Goal: Information Seeking & Learning: Learn about a topic

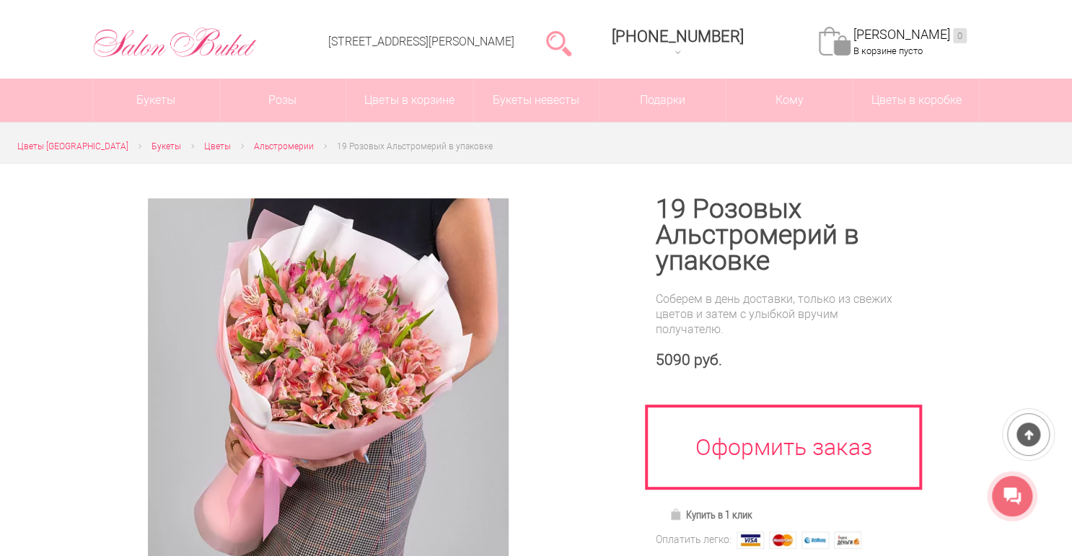
scroll to position [173, 0]
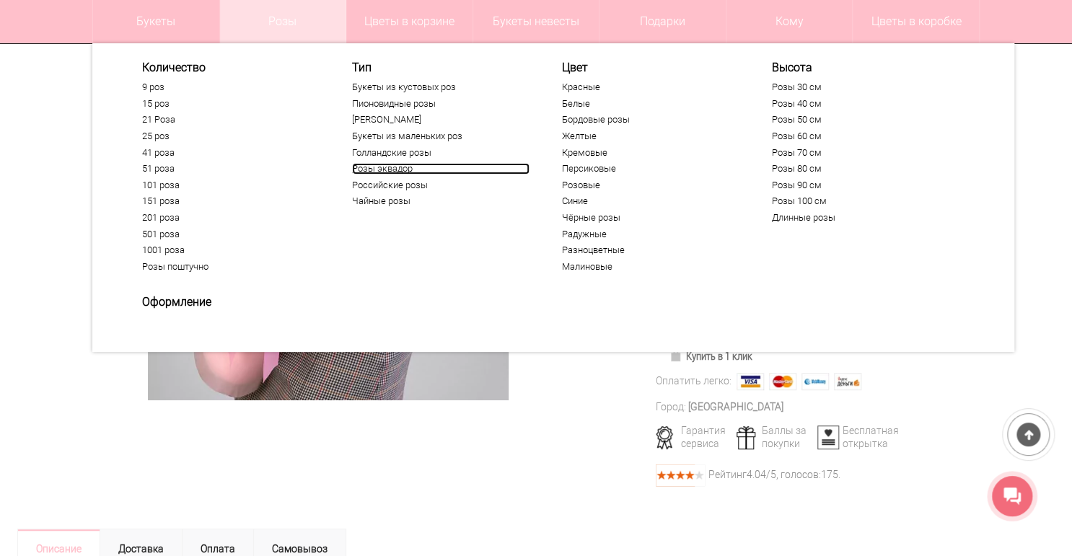
click at [393, 171] on link "Розы эквадор" at bounding box center [440, 169] width 177 height 12
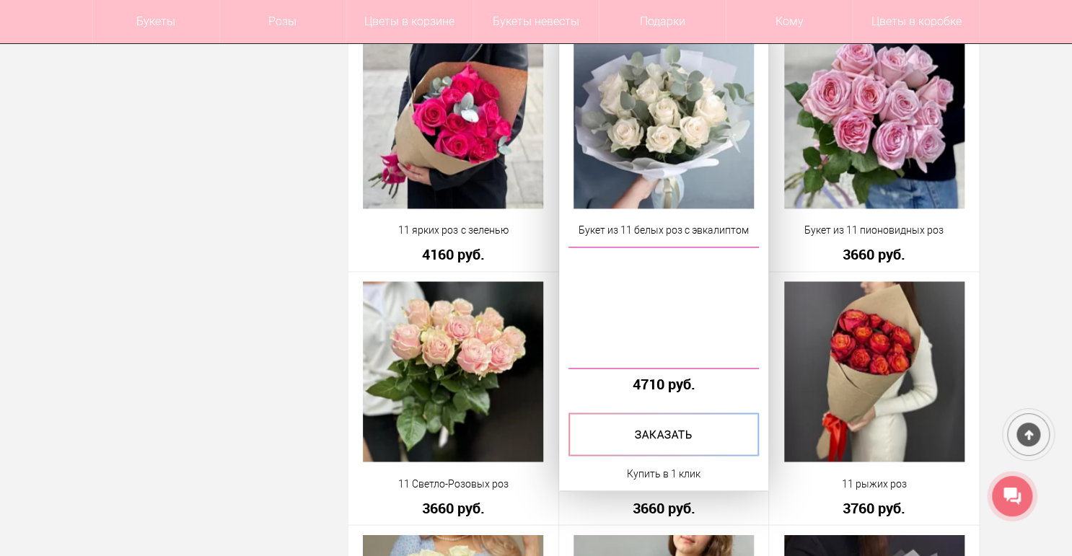
scroll to position [1039, 0]
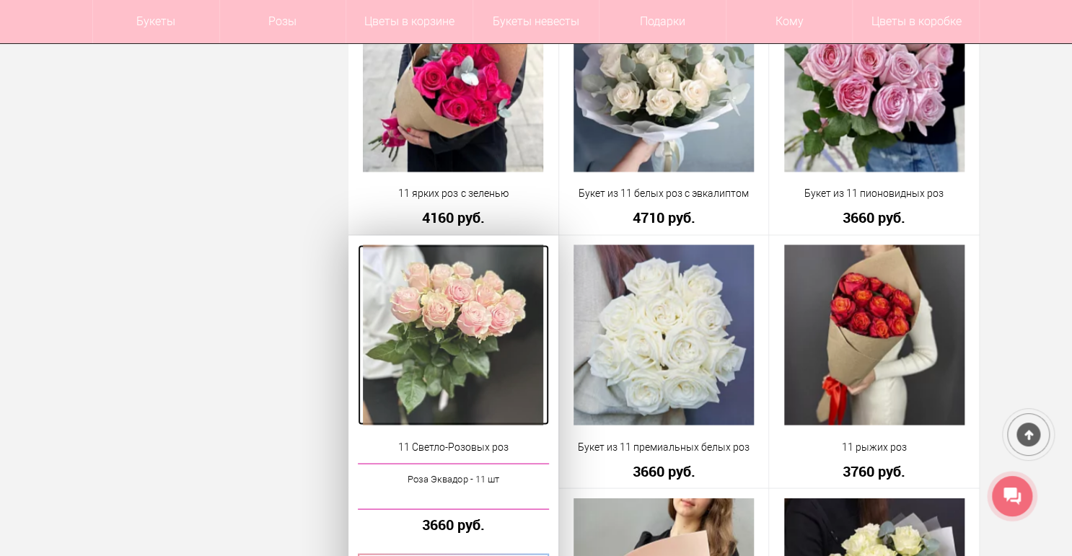
click at [498, 288] on img at bounding box center [453, 335] width 180 height 180
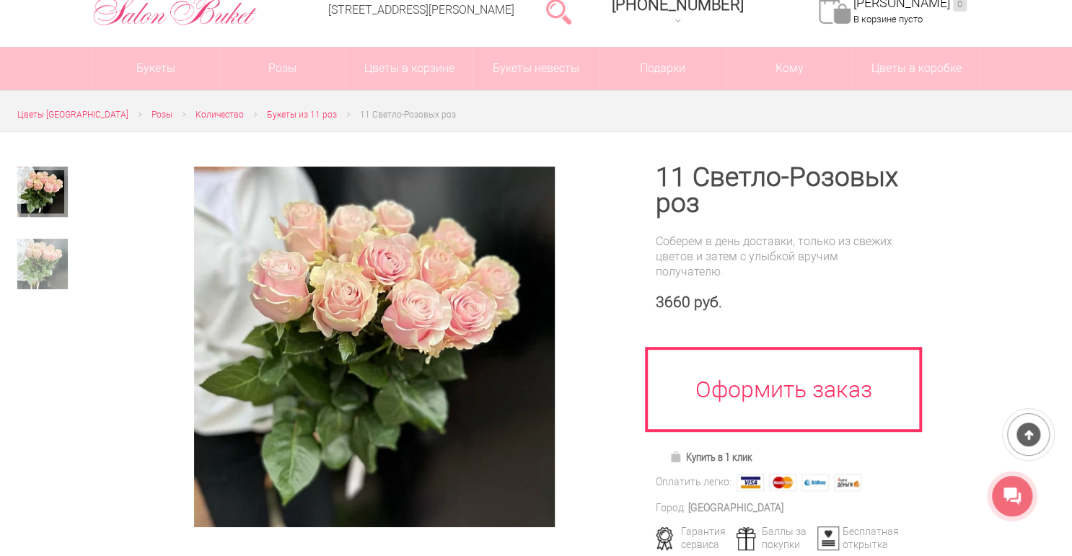
scroll to position [58, 0]
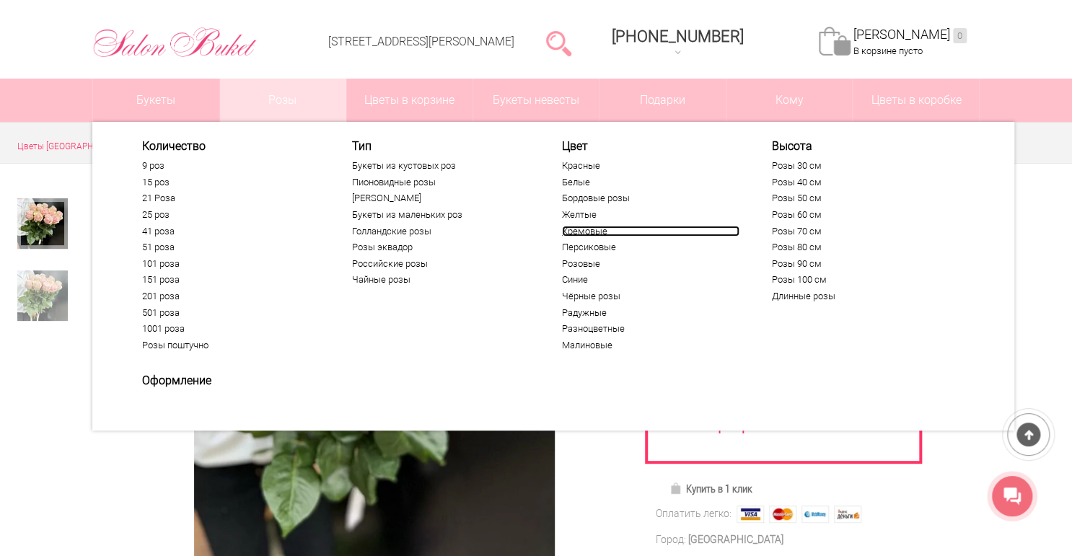
click at [576, 234] on link "Кремовые" at bounding box center [650, 232] width 177 height 12
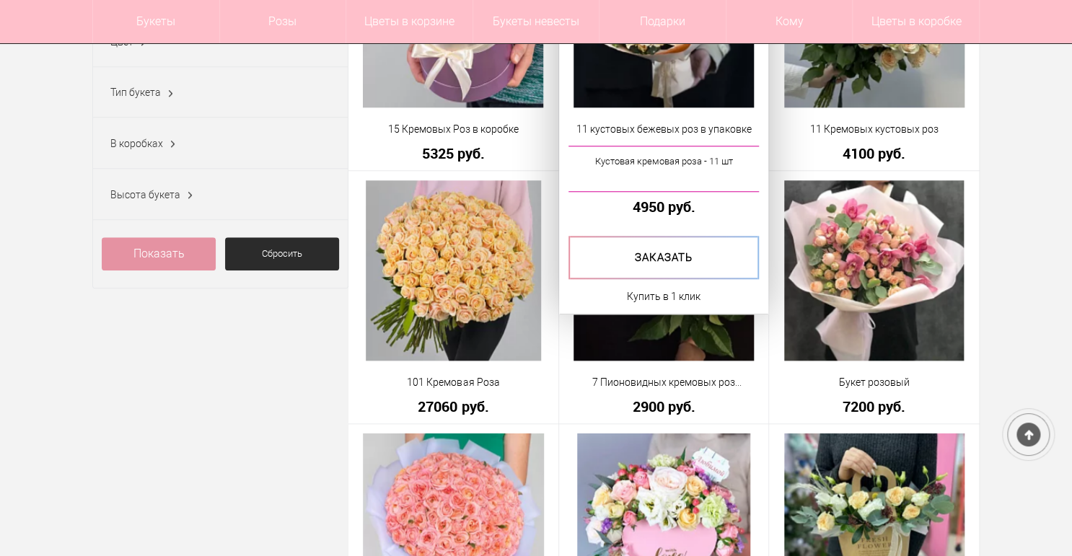
scroll to position [635, 0]
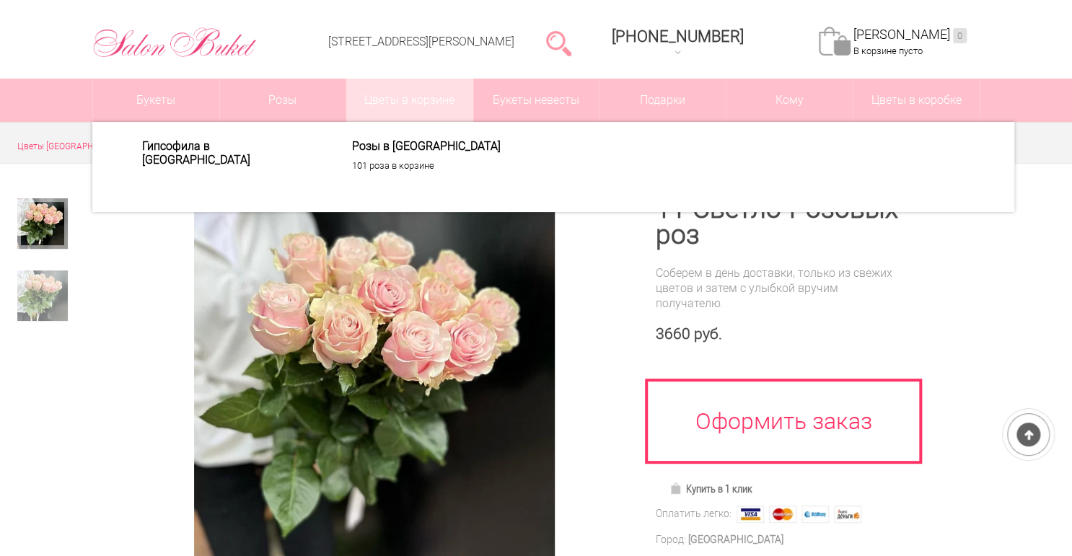
scroll to position [58, 0]
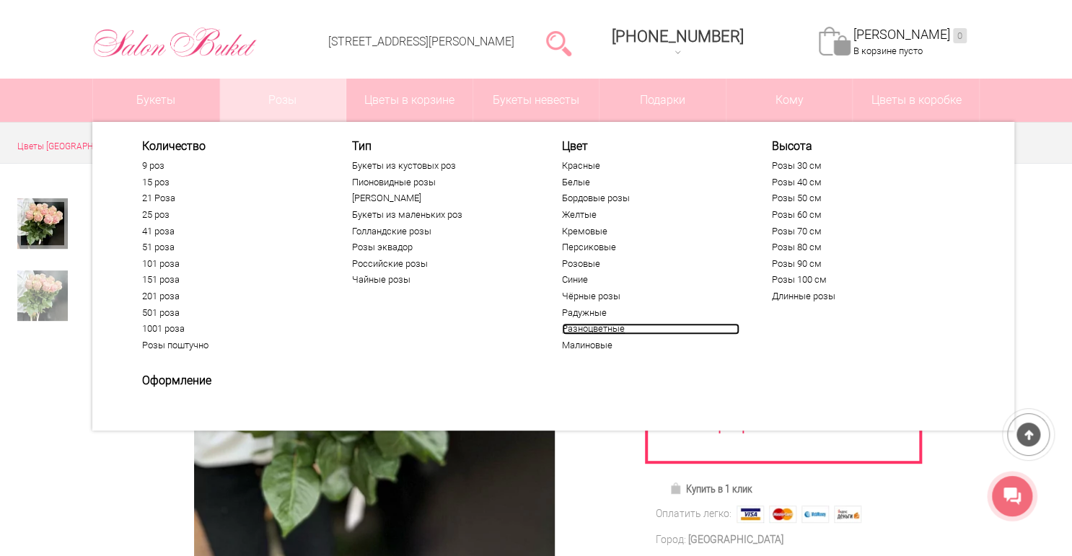
click at [577, 328] on link "Разноцветные" at bounding box center [650, 329] width 177 height 12
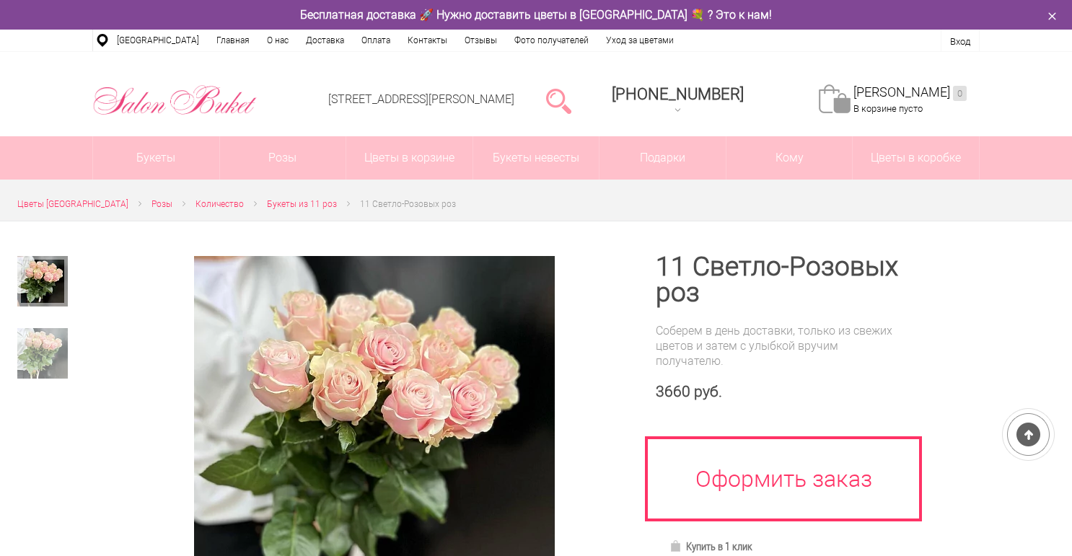
scroll to position [58, 0]
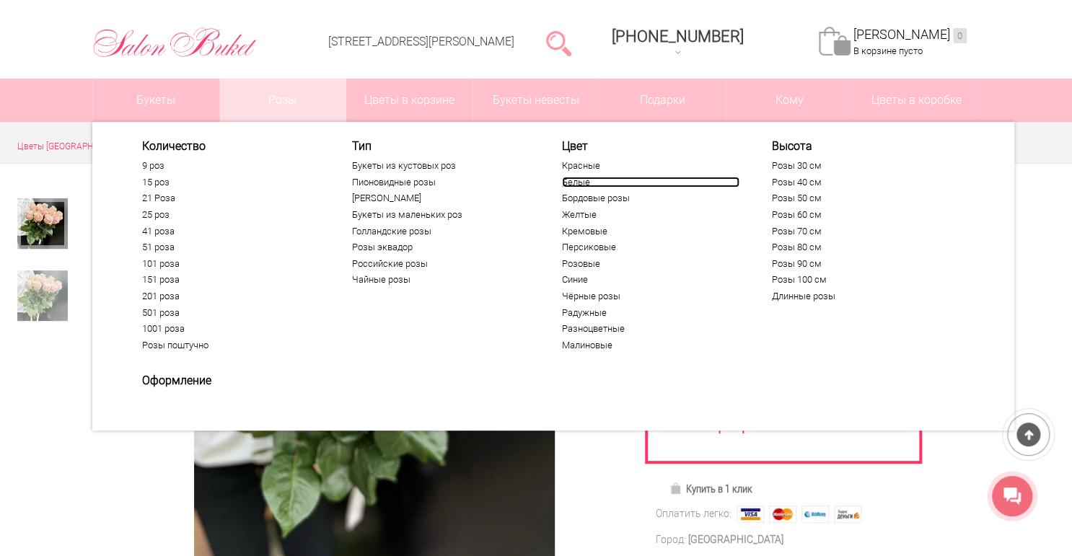
click at [575, 180] on link "Белые" at bounding box center [650, 183] width 177 height 12
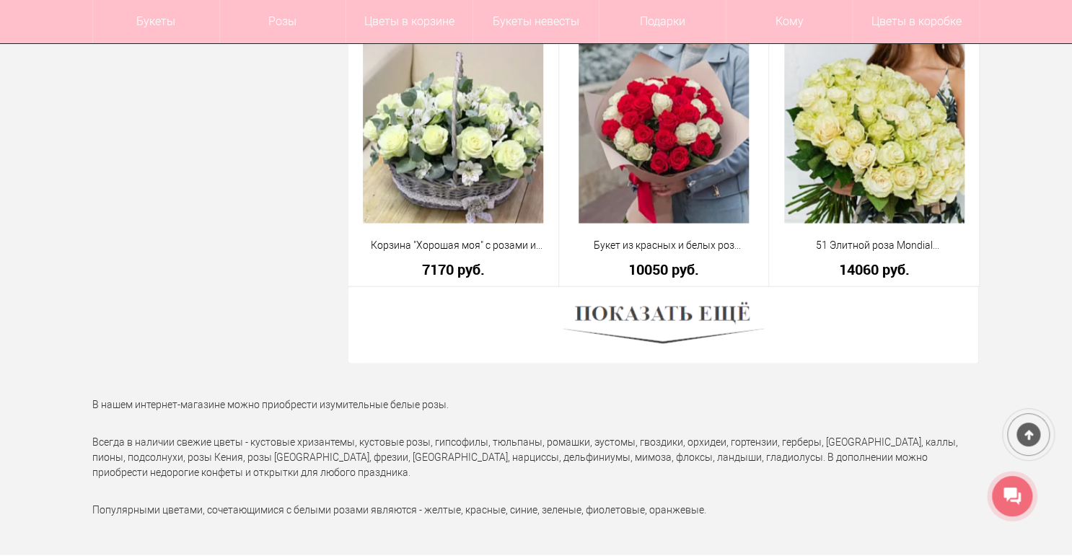
scroll to position [4097, 0]
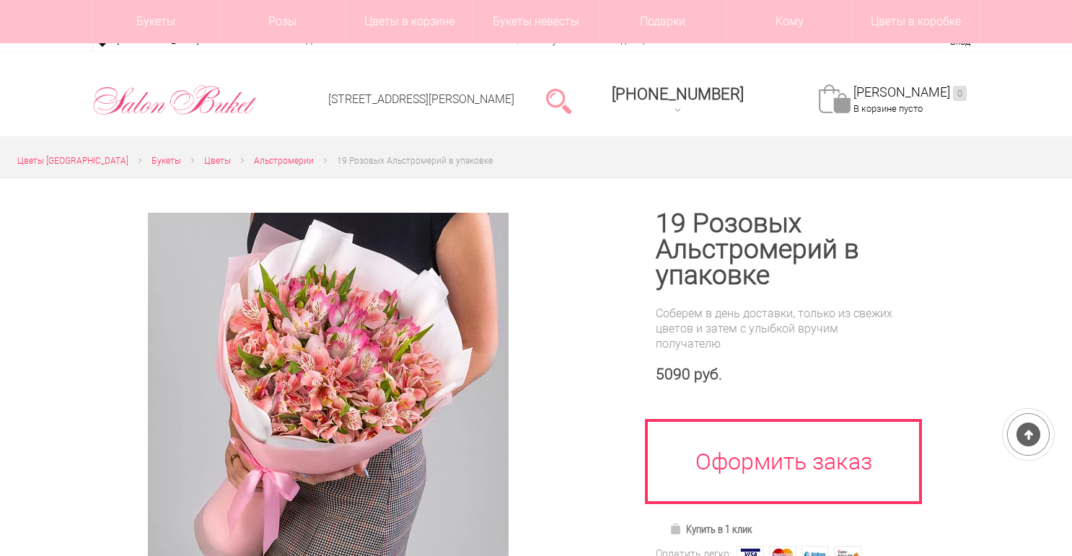
scroll to position [58, 0]
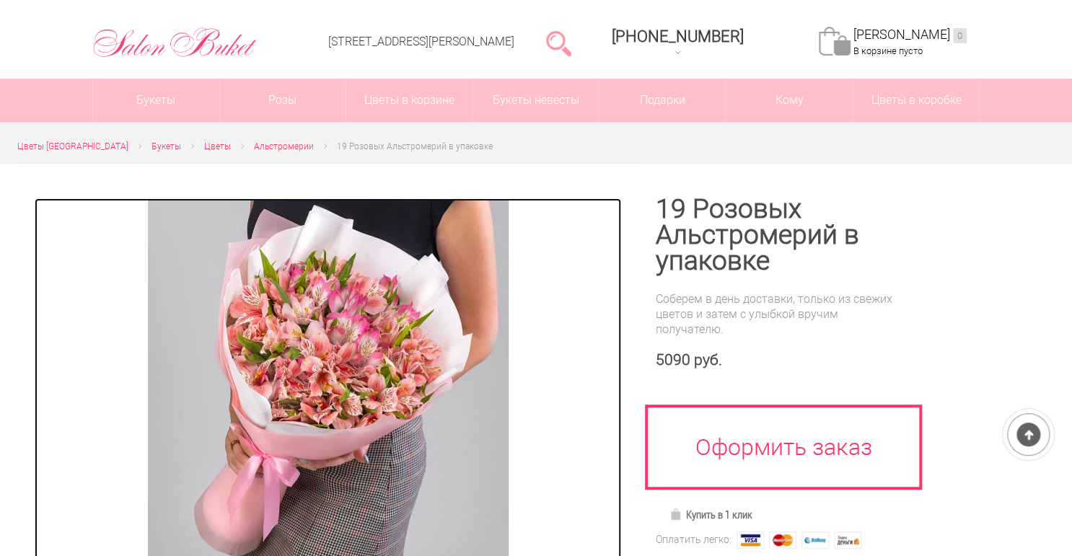
click at [381, 436] on img at bounding box center [328, 378] width 361 height 361
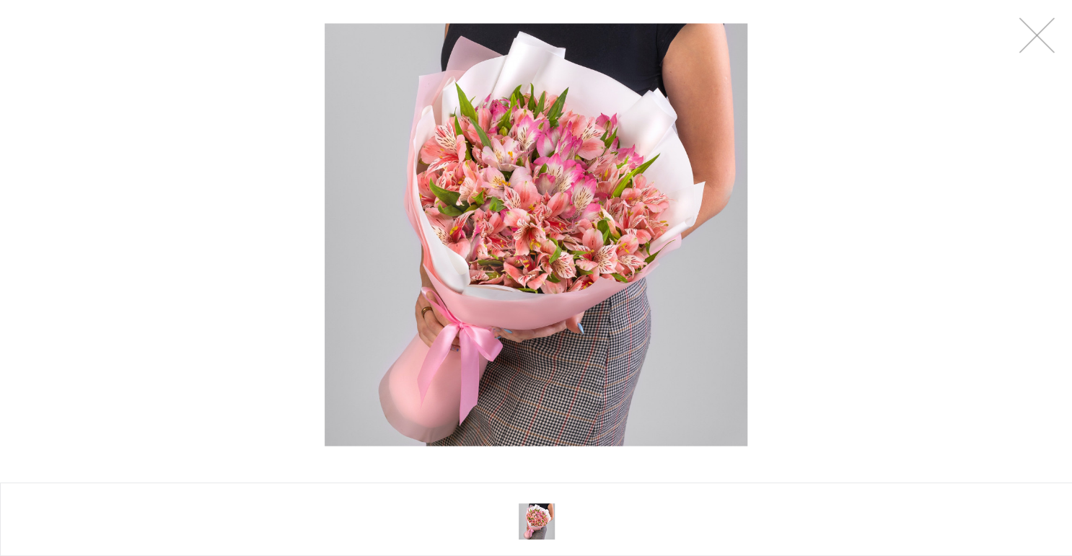
scroll to position [0, 0]
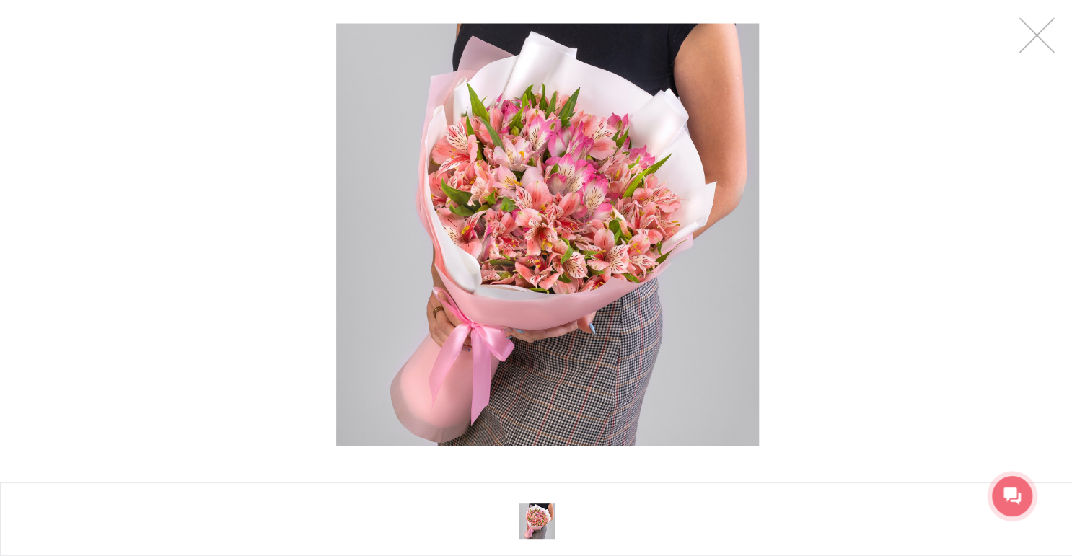
drag, startPoint x: 427, startPoint y: 311, endPoint x: 465, endPoint y: 355, distance: 57.8
click at [441, 382] on img at bounding box center [547, 235] width 423 height 423
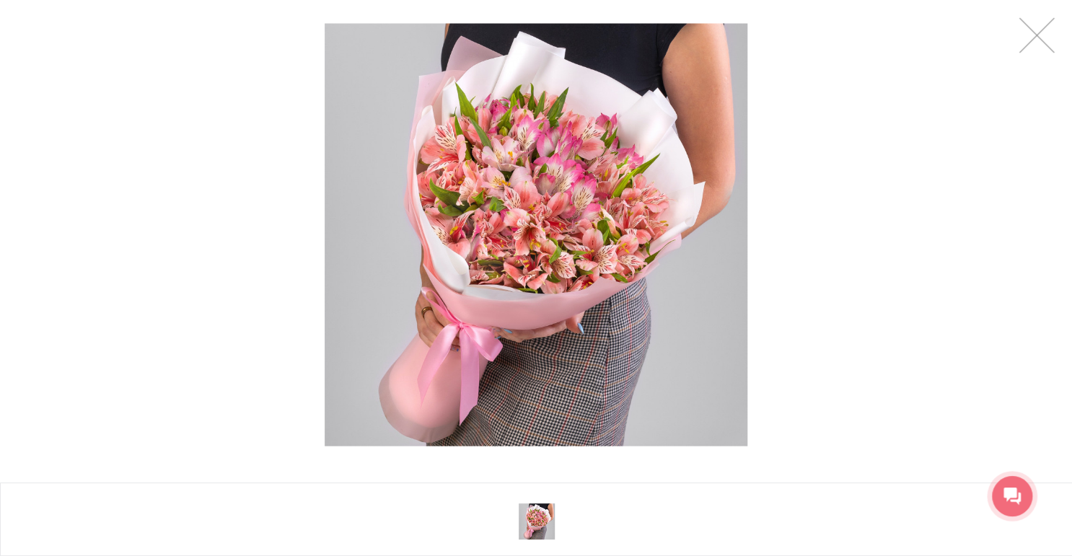
click at [503, 300] on img at bounding box center [536, 235] width 423 height 423
click at [1030, 53] on div at bounding box center [536, 278] width 1072 height 556
click at [1045, 42] on link at bounding box center [1036, 35] width 36 height 36
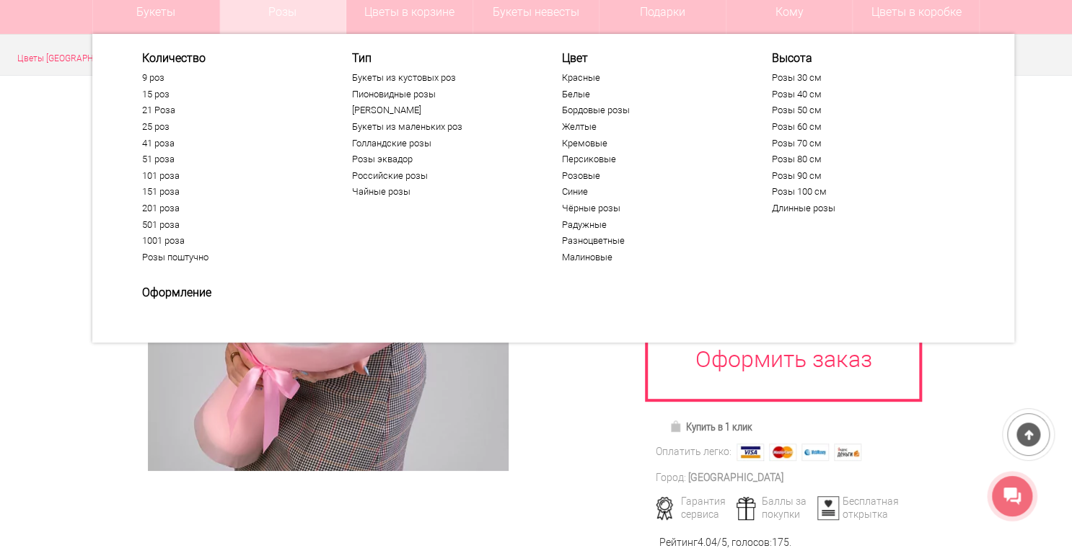
scroll to position [173, 0]
